Goal: Task Accomplishment & Management: Complete application form

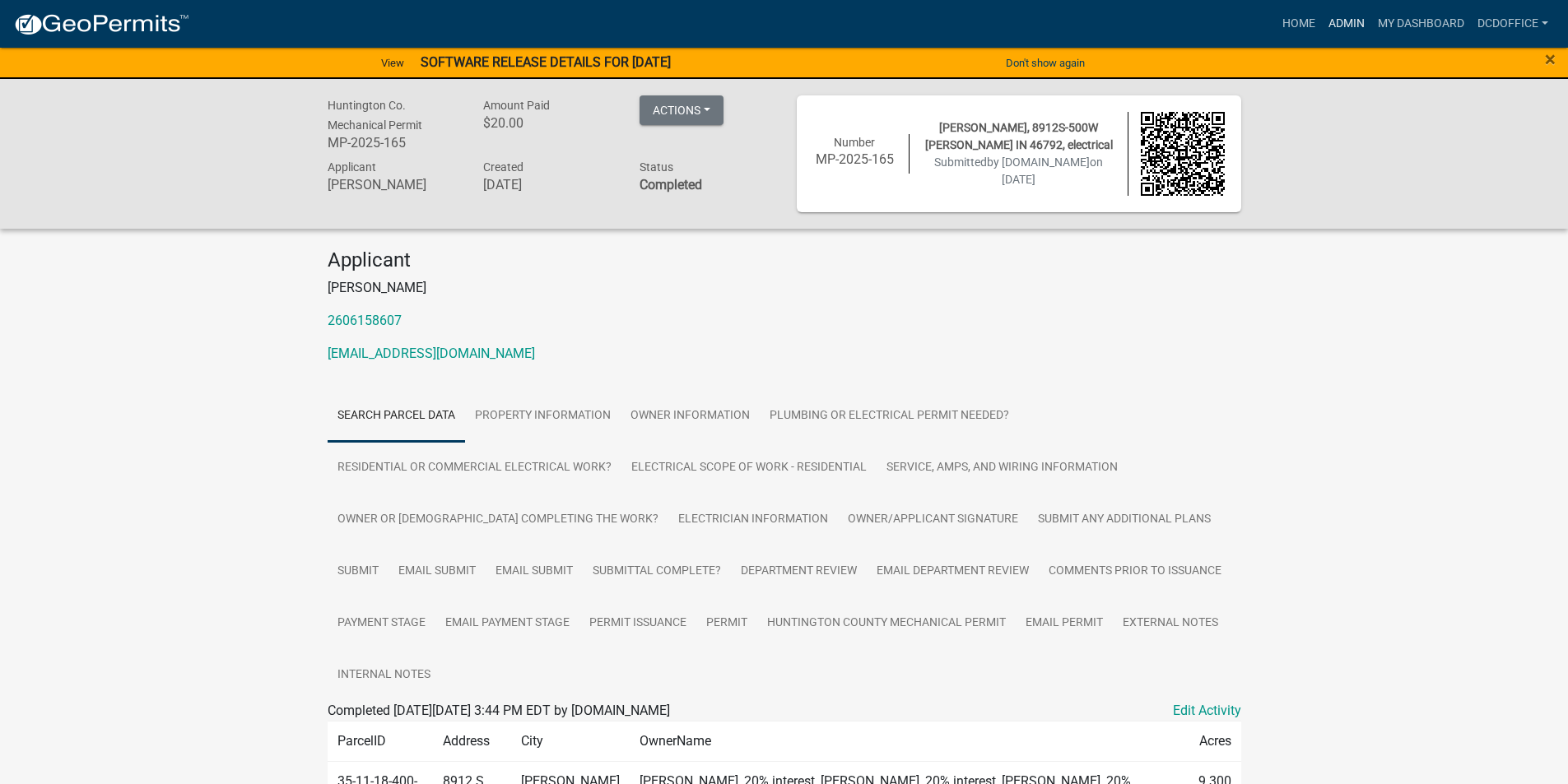
click at [1336, 20] on link "Admin" at bounding box center [1346, 24] width 49 height 31
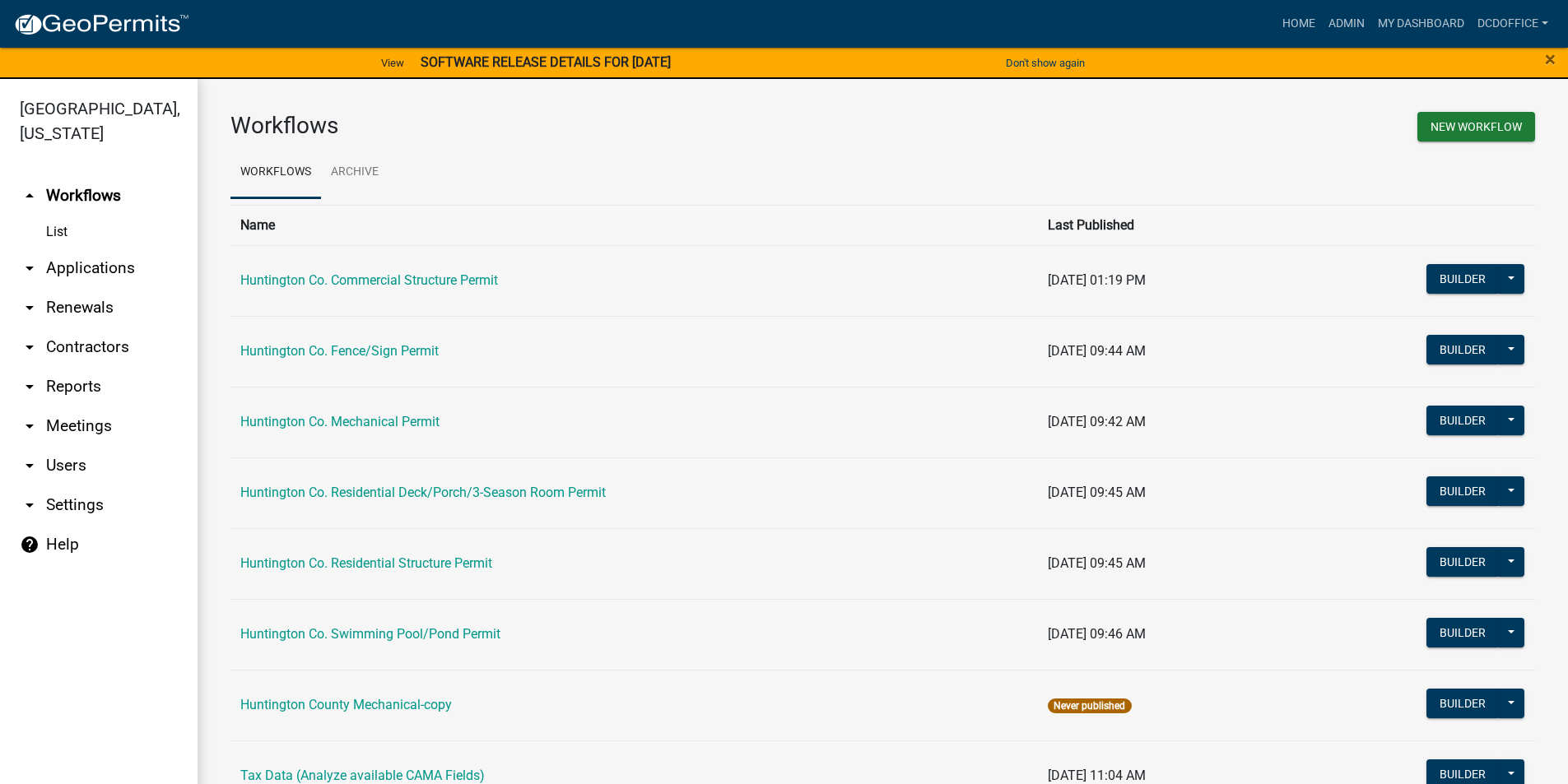
click at [85, 268] on link "arrow_drop_down Applications" at bounding box center [99, 268] width 198 height 40
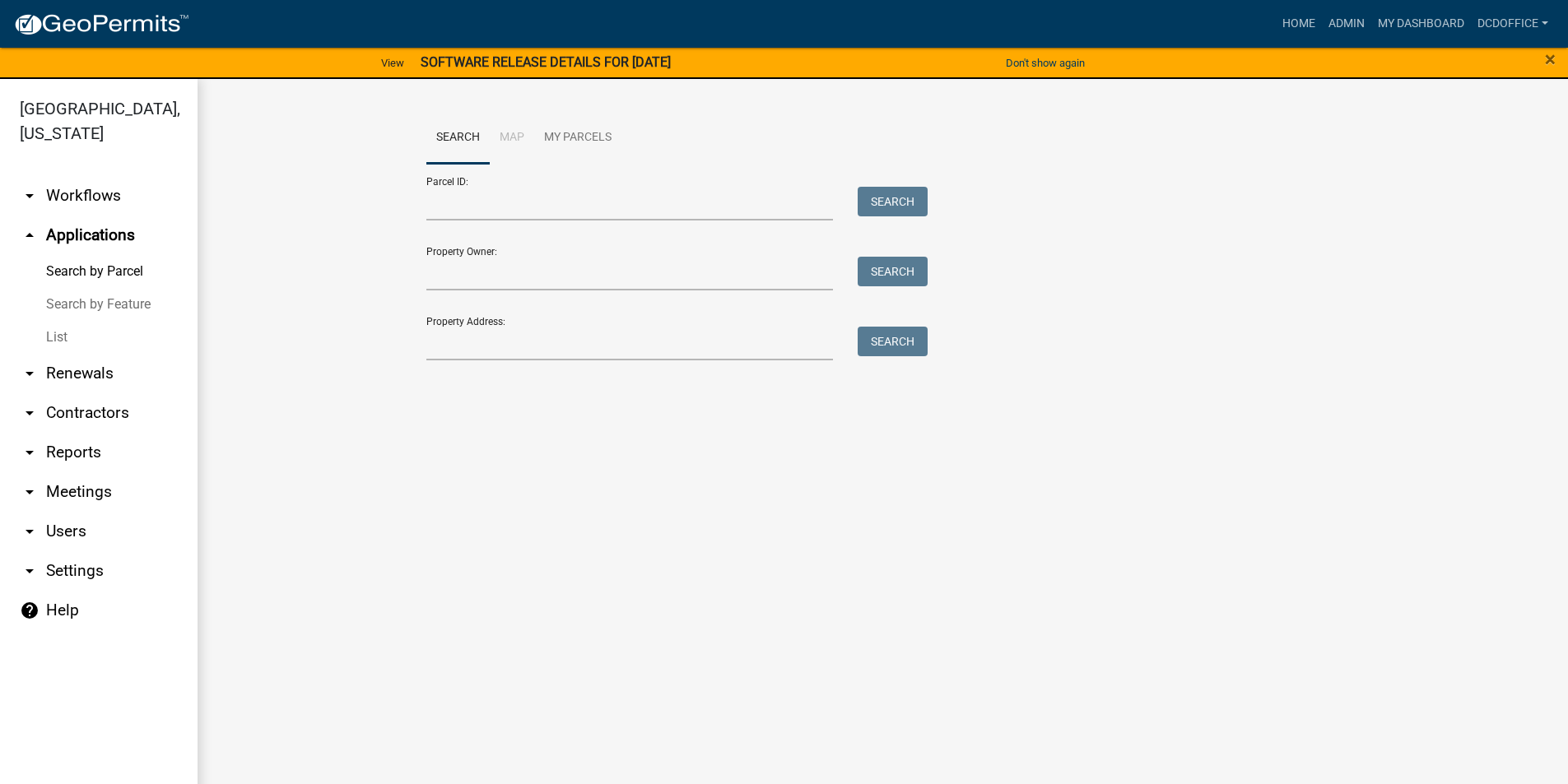
click at [60, 330] on link "List" at bounding box center [99, 337] width 198 height 33
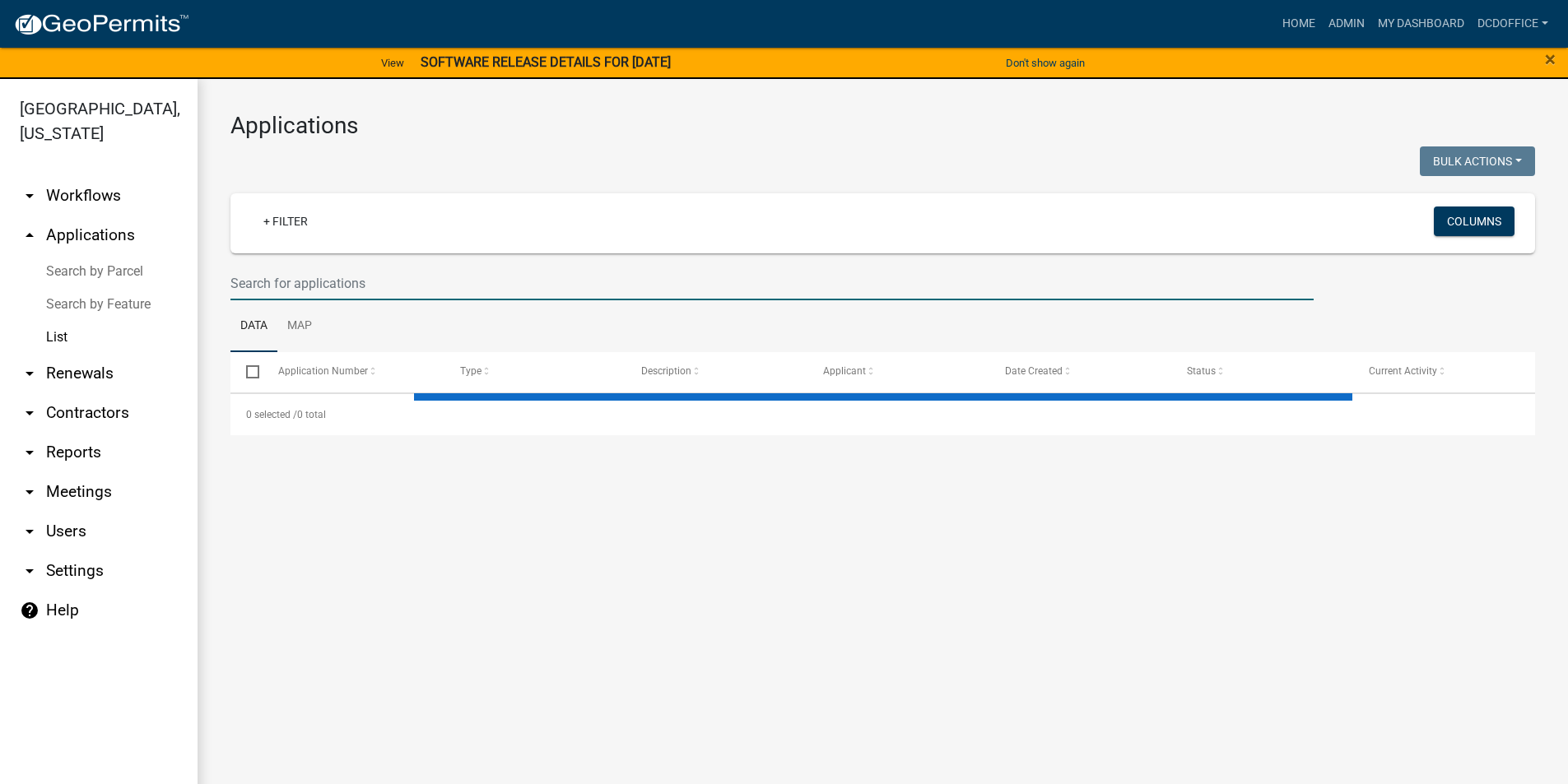
click at [420, 277] on input "text" at bounding box center [772, 283] width 1083 height 34
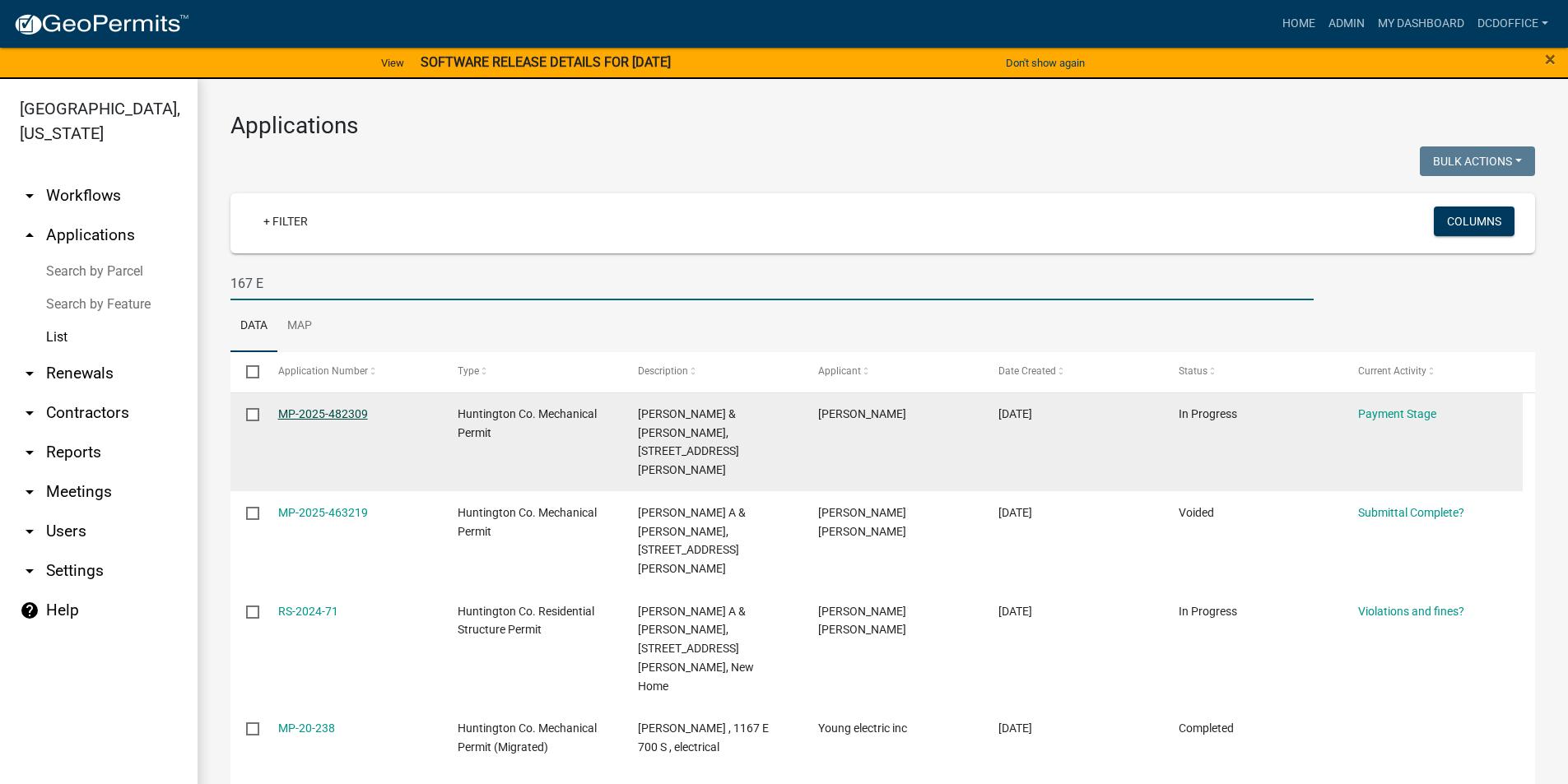
type input "167 E"
click at [296, 408] on link "MP-2025-482309" at bounding box center [323, 413] width 89 height 13
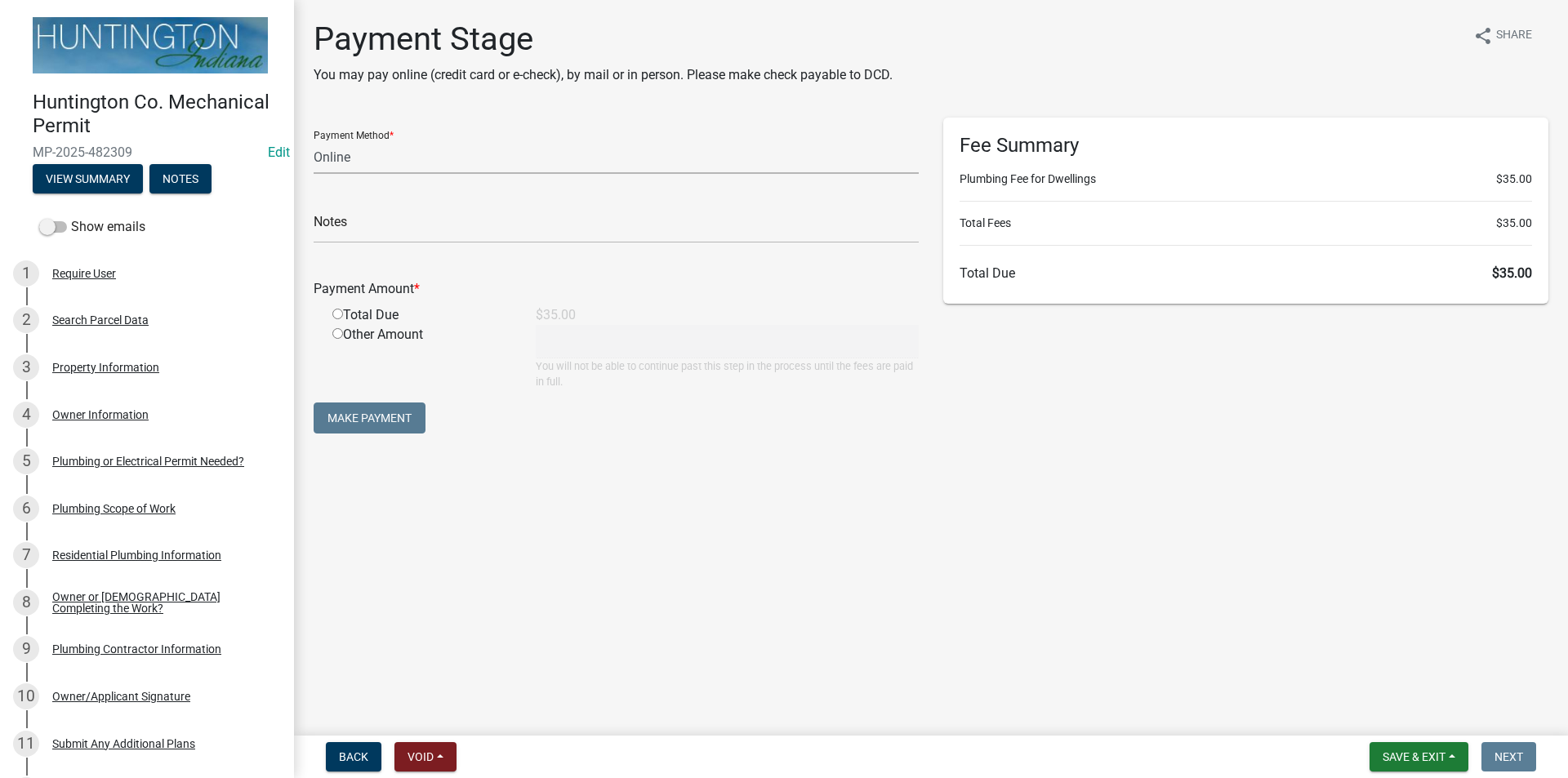
drag, startPoint x: 380, startPoint y: 147, endPoint x: 381, endPoint y: 162, distance: 15.0
click at [380, 147] on select "Credit Card POS Check Cash Online" at bounding box center [616, 157] width 605 height 33
select select "2: 1"
click at [314, 141] on select "Credit Card POS Check Cash Online" at bounding box center [616, 157] width 605 height 33
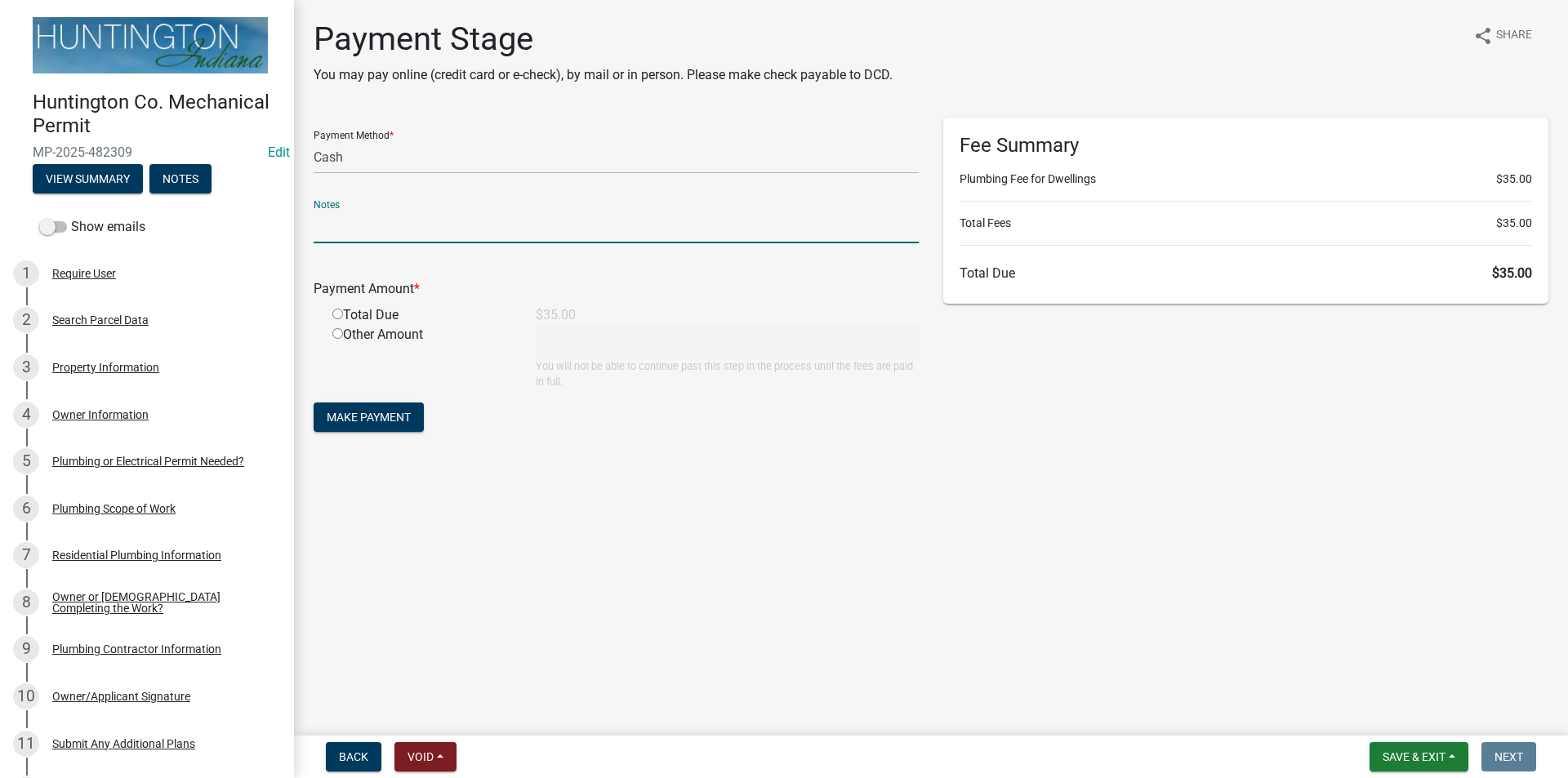
click at [375, 224] on input "text" at bounding box center [616, 226] width 605 height 33
type input "36740"
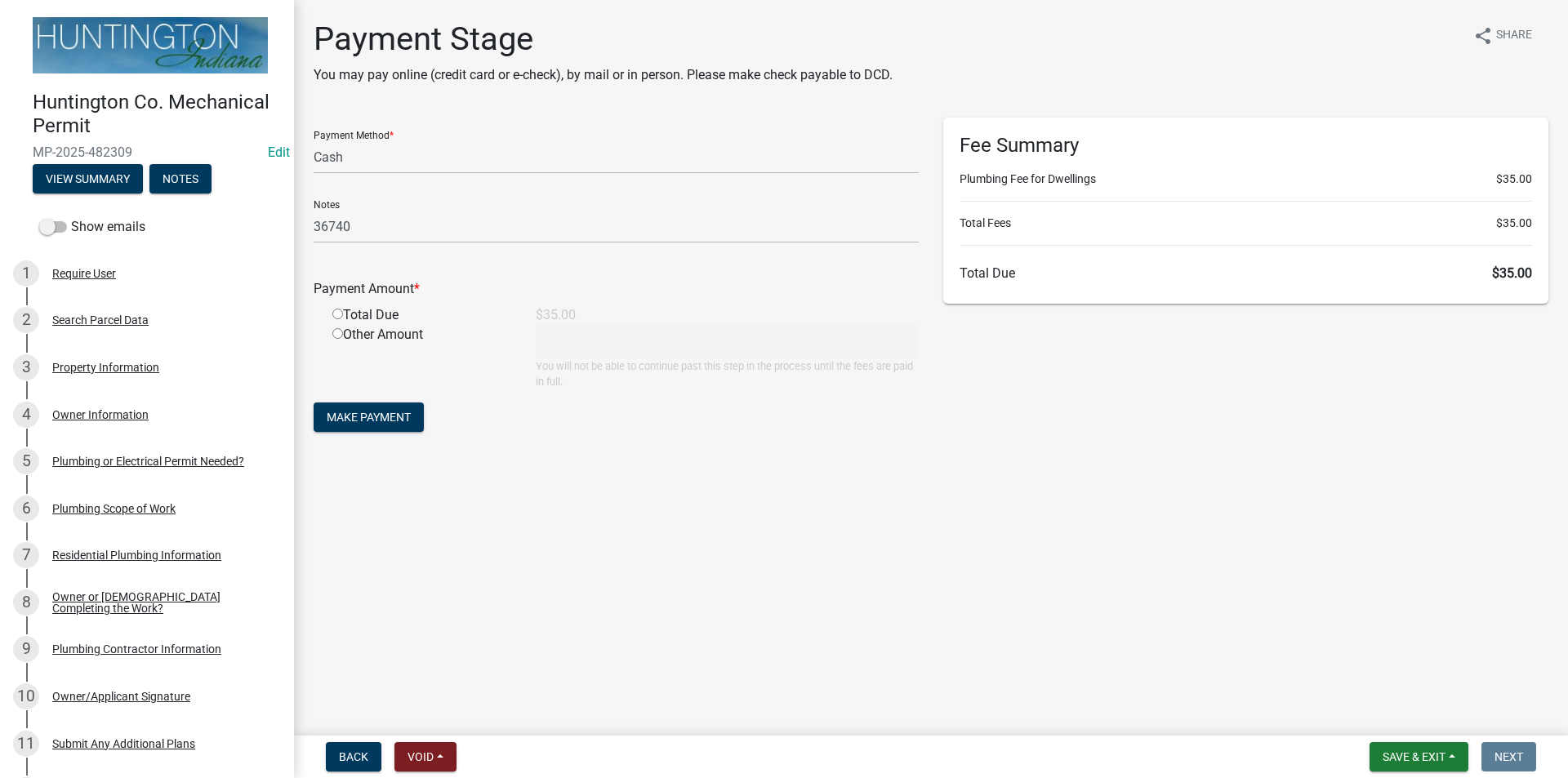
click at [338, 315] on input "radio" at bounding box center [338, 314] width 10 height 10
radio input "true"
type input "35"
click at [346, 422] on span "Make Payment" at bounding box center [369, 417] width 84 height 13
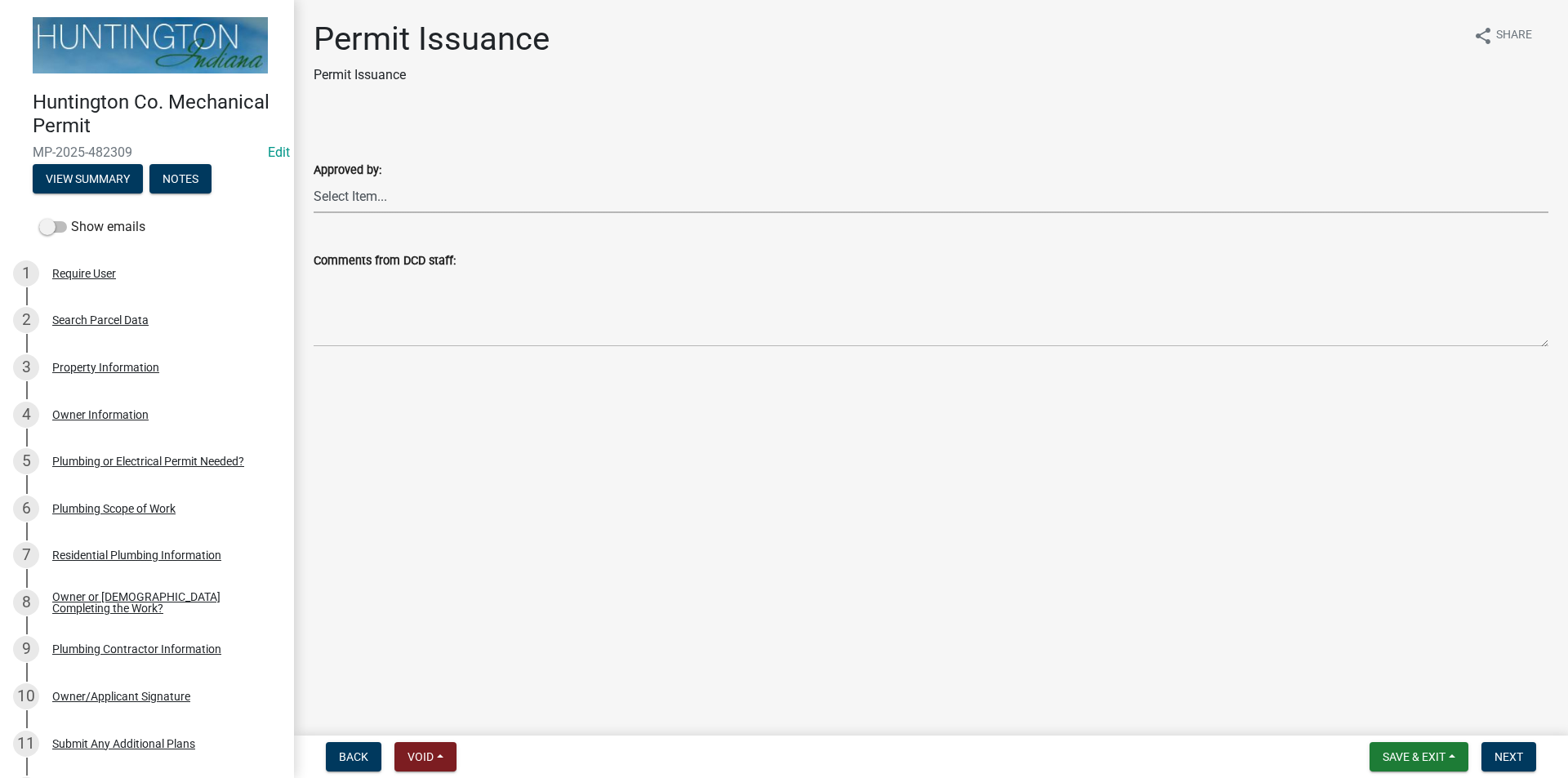
click at [415, 199] on select "Select Item... [PERSON_NAME] [PERSON_NAME] [PERSON_NAME] [PERSON_NAME]" at bounding box center [932, 196] width 1235 height 33
click at [314, 180] on select "Select Item... [PERSON_NAME] [PERSON_NAME] [PERSON_NAME] [PERSON_NAME]" at bounding box center [932, 196] width 1235 height 33
select select "0ac14b4a-58a8-44ed-8576-6ffdb9d3932f"
click at [1518, 758] on span "Next" at bounding box center [1509, 757] width 29 height 13
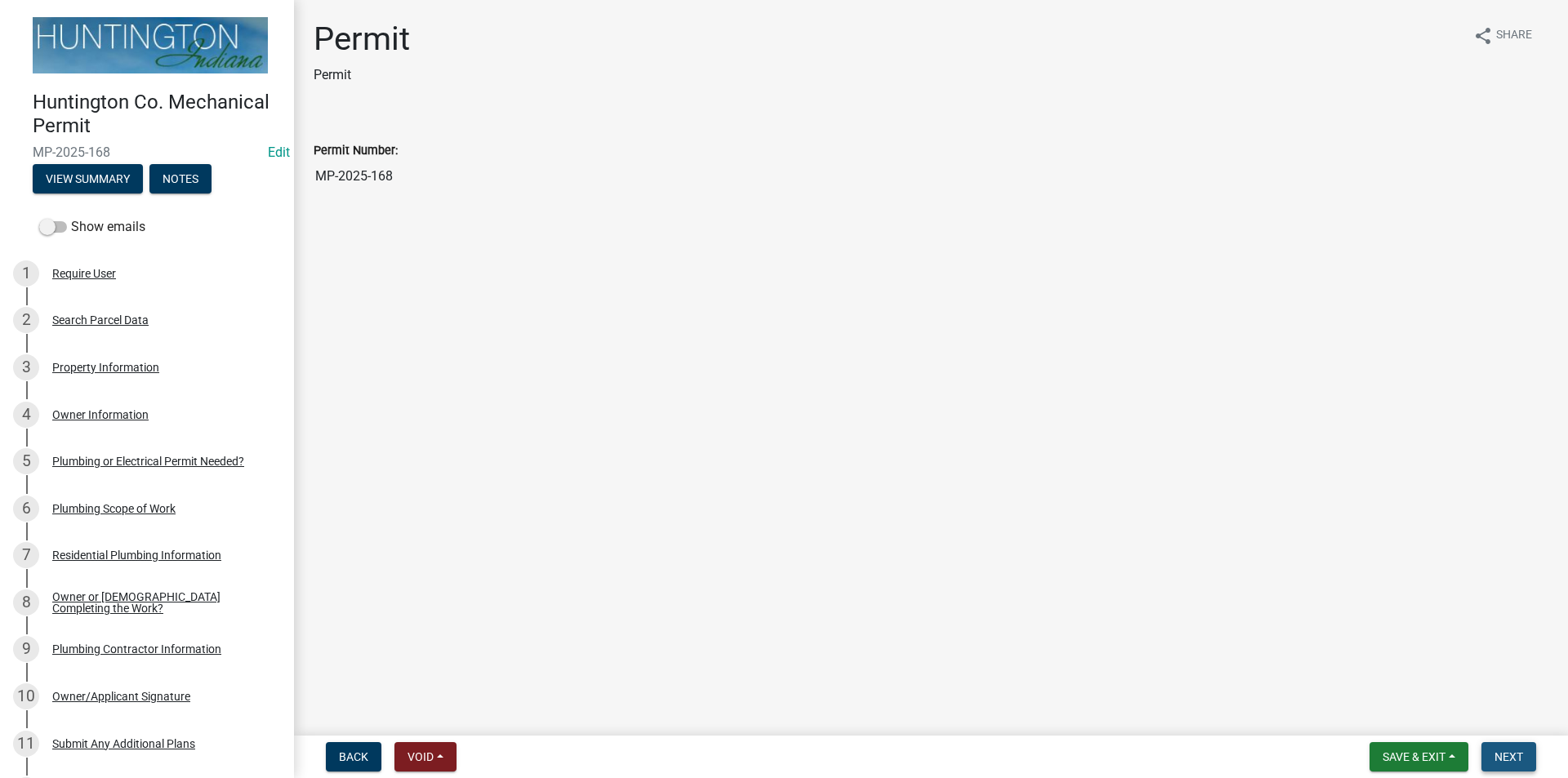
click at [1517, 758] on span "Next" at bounding box center [1509, 757] width 29 height 13
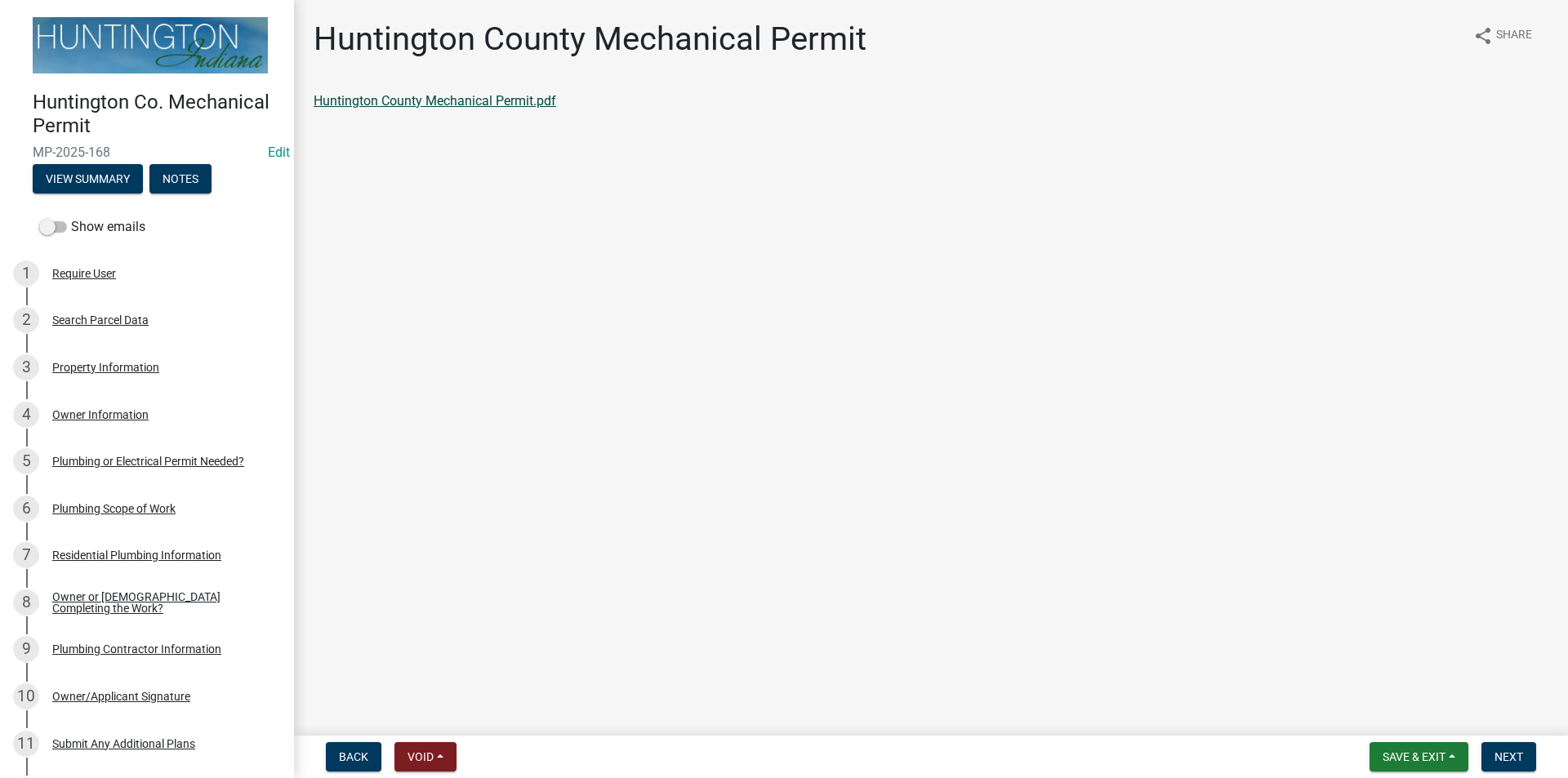
click at [504, 106] on link "Huntington County Mechanical Permit.pdf" at bounding box center [435, 101] width 242 height 15
click at [1505, 760] on span "Next" at bounding box center [1509, 757] width 29 height 13
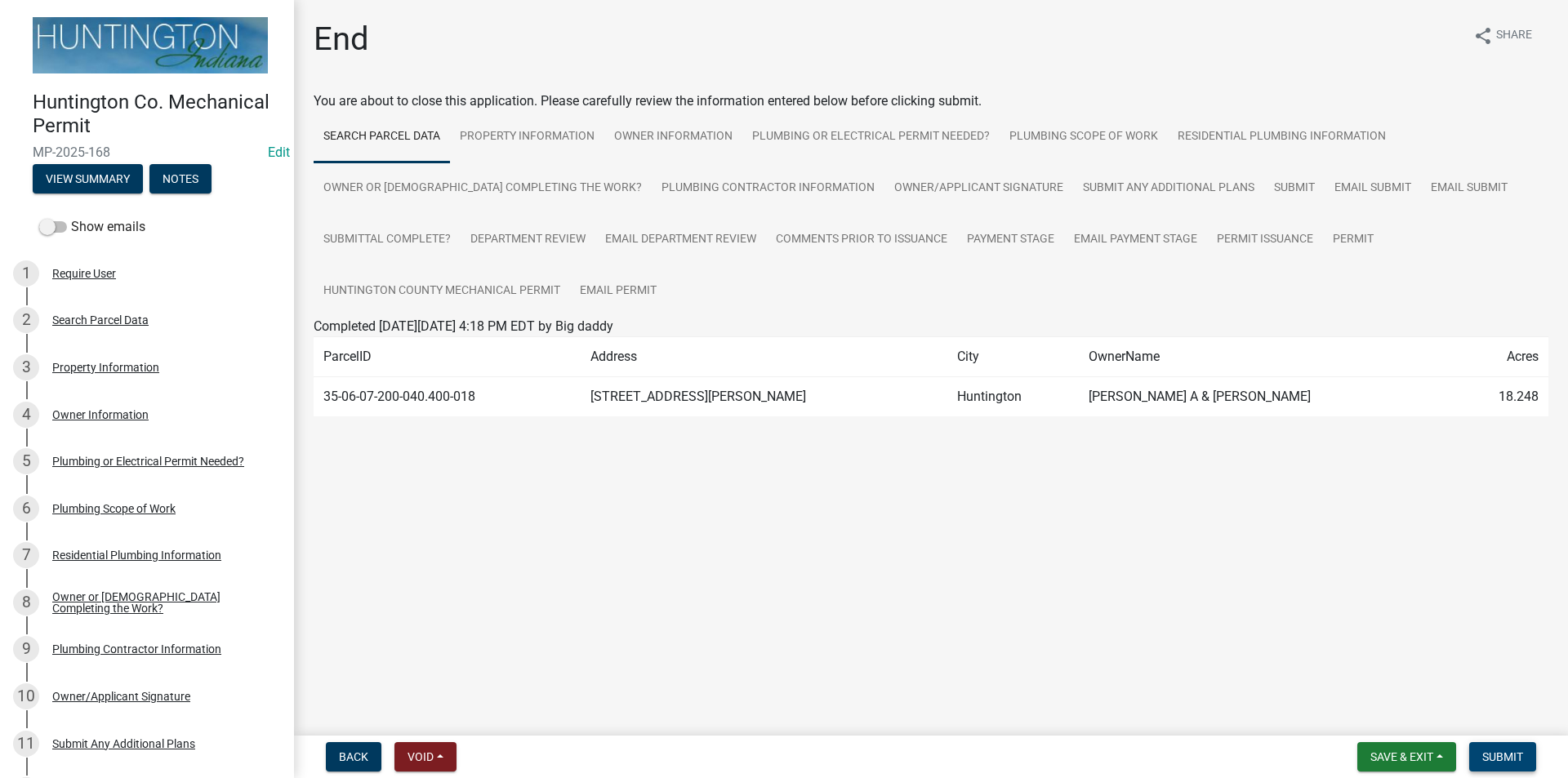
click at [1519, 743] on button "Submit" at bounding box center [1502, 757] width 67 height 29
